Goal: Task Accomplishment & Management: Manage account settings

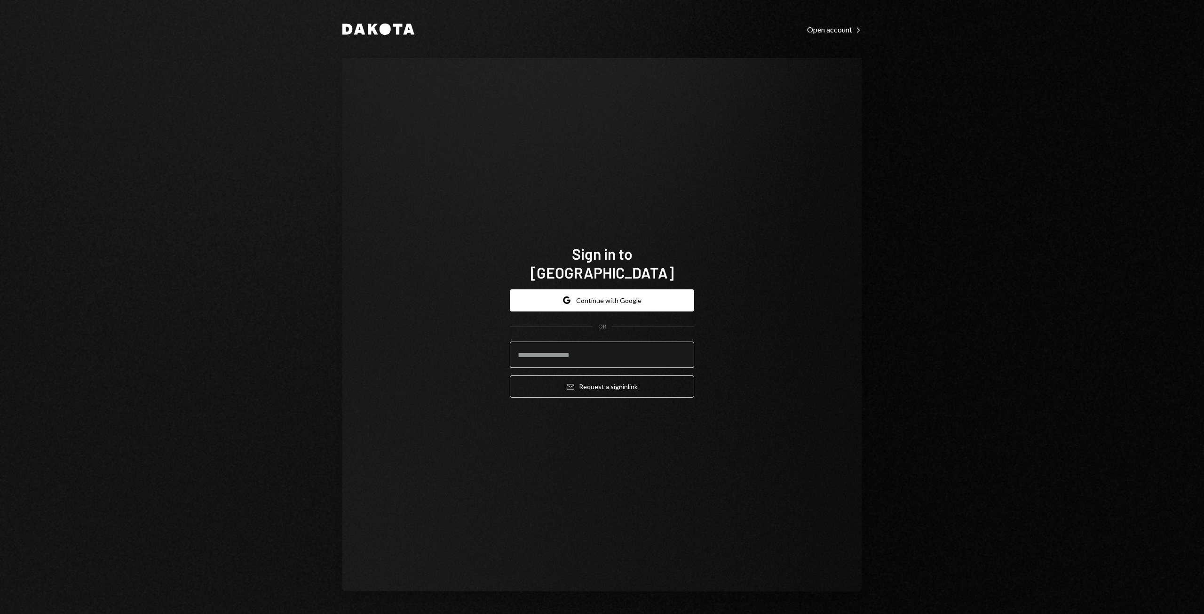
click at [541, 353] on input "email" at bounding box center [602, 355] width 184 height 26
type input "**********"
click at [586, 375] on button "Email Request a sign in link" at bounding box center [602, 386] width 184 height 22
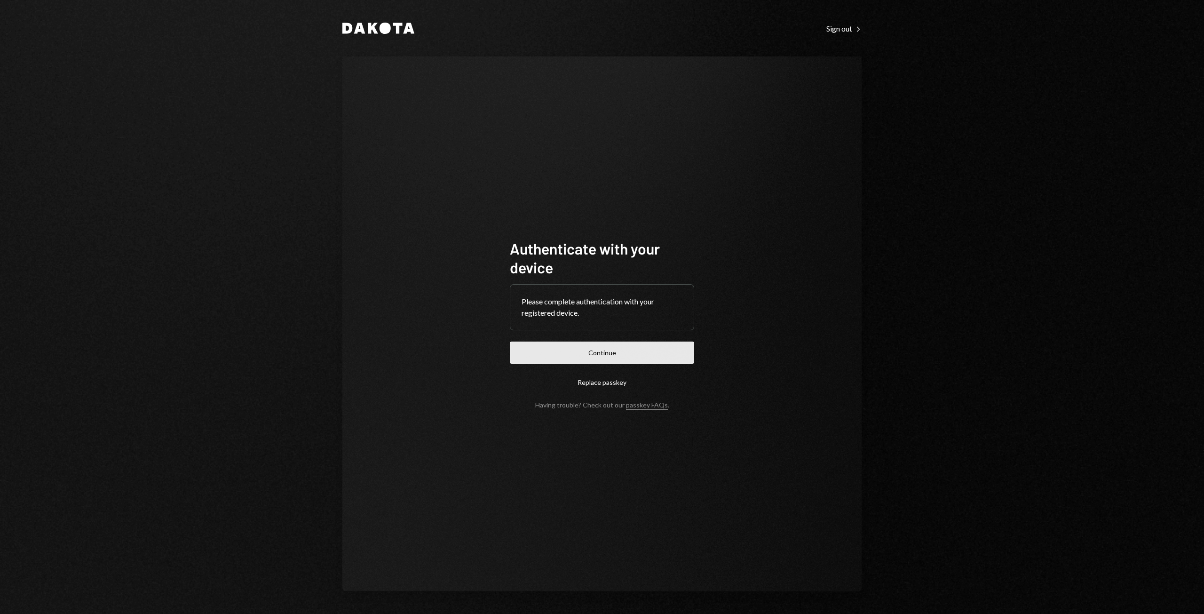
click at [612, 354] on button "Continue" at bounding box center [602, 353] width 184 height 22
